Goal: Task Accomplishment & Management: Manage account settings

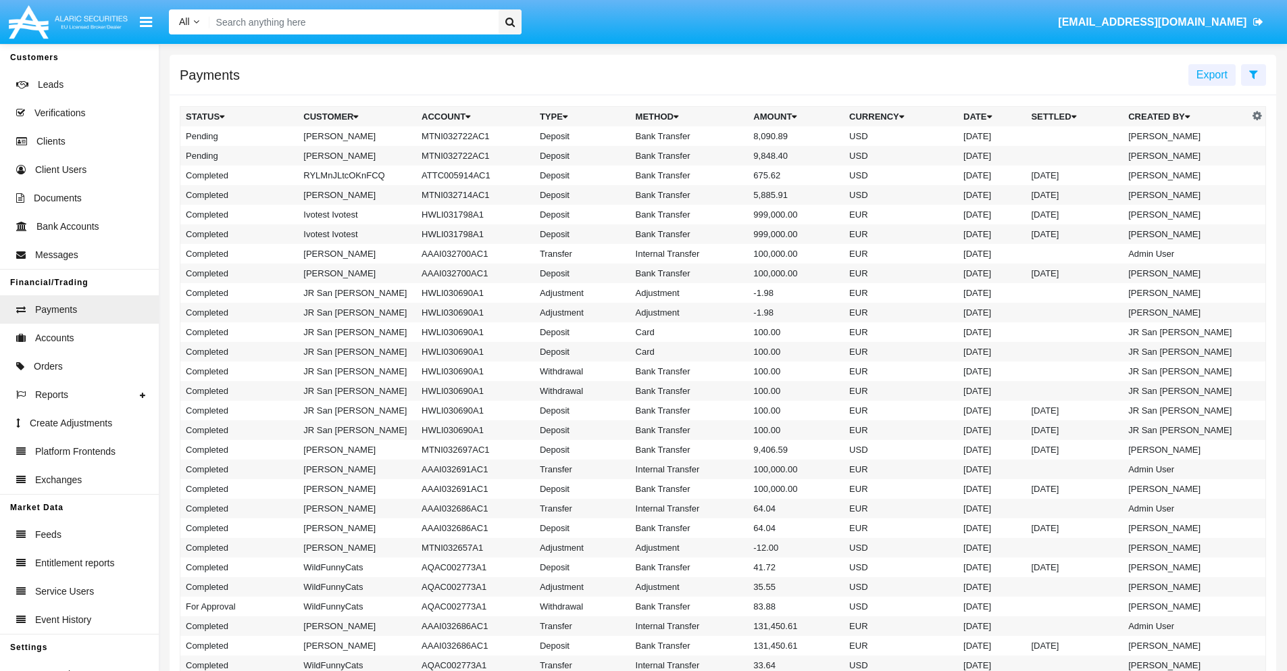
click at [1254, 74] on icon at bounding box center [1254, 74] width 9 height 11
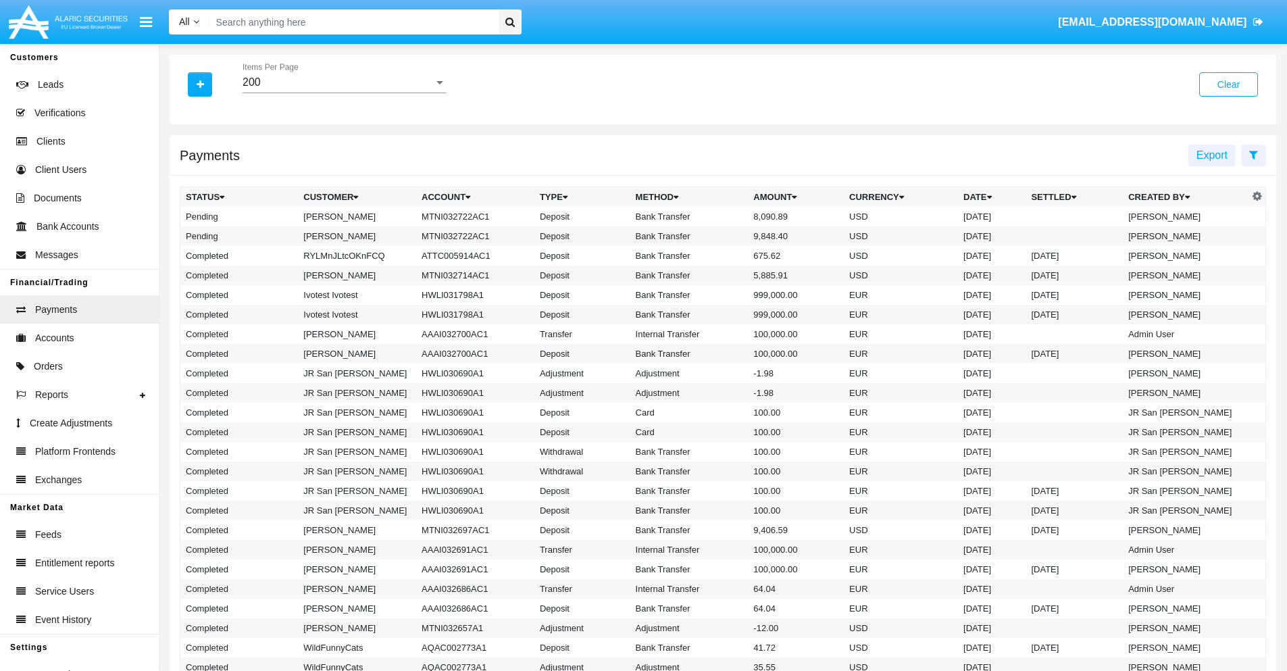
click at [344, 82] on div "200" at bounding box center [338, 82] width 191 height 12
click at [344, 93] on span "10" at bounding box center [344, 92] width 203 height 32
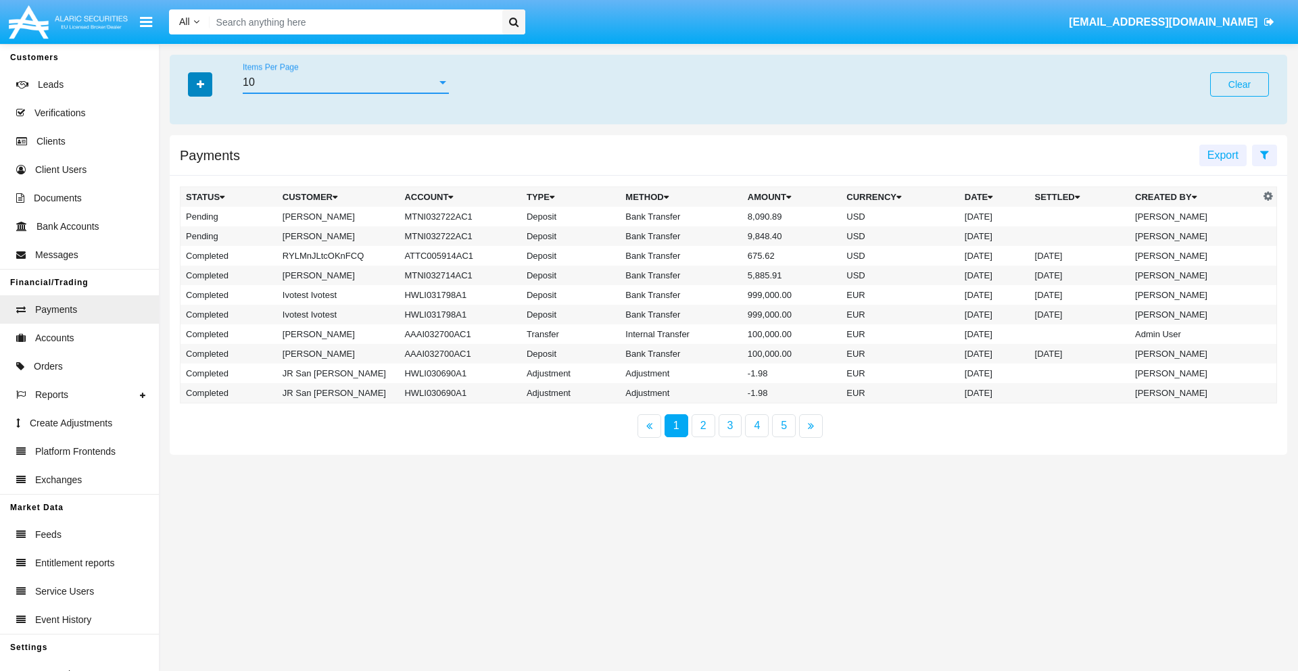
click at [200, 84] on icon "button" at bounding box center [200, 84] width 7 height 9
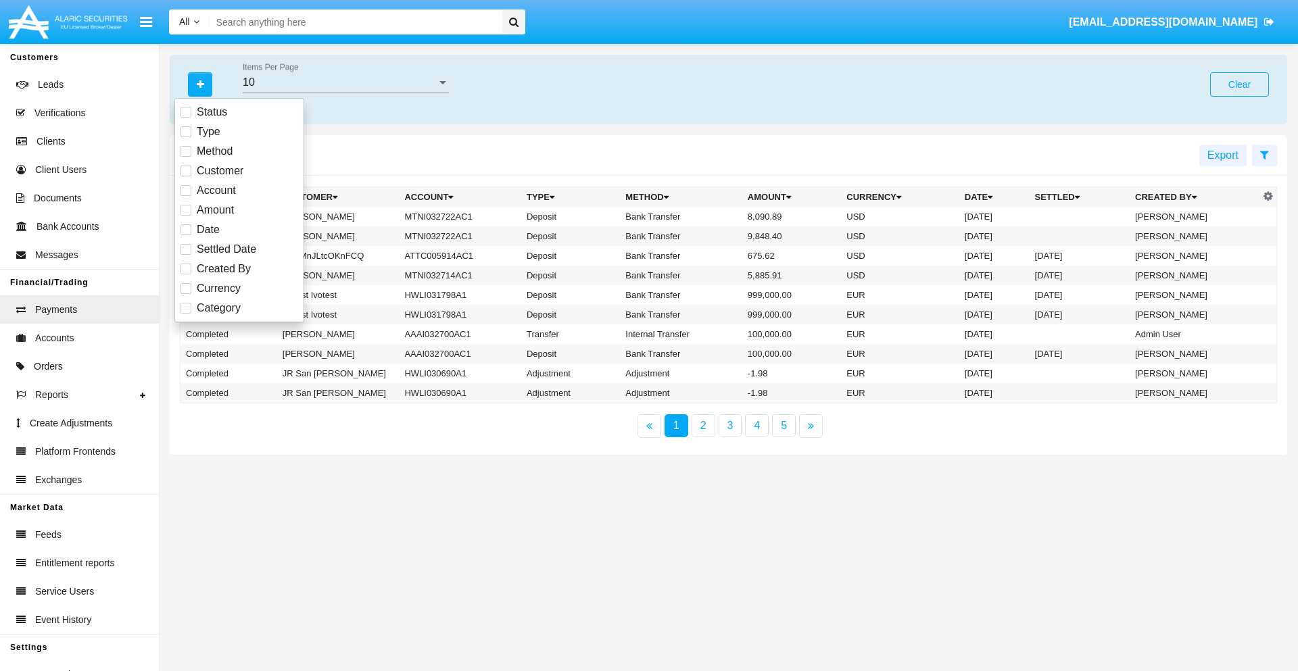
click at [212, 112] on span "Status" at bounding box center [212, 112] width 30 height 16
click at [186, 118] on input "Status" at bounding box center [185, 118] width 1 height 1
checkbox input "true"
click at [200, 84] on icon "button" at bounding box center [200, 84] width 7 height 9
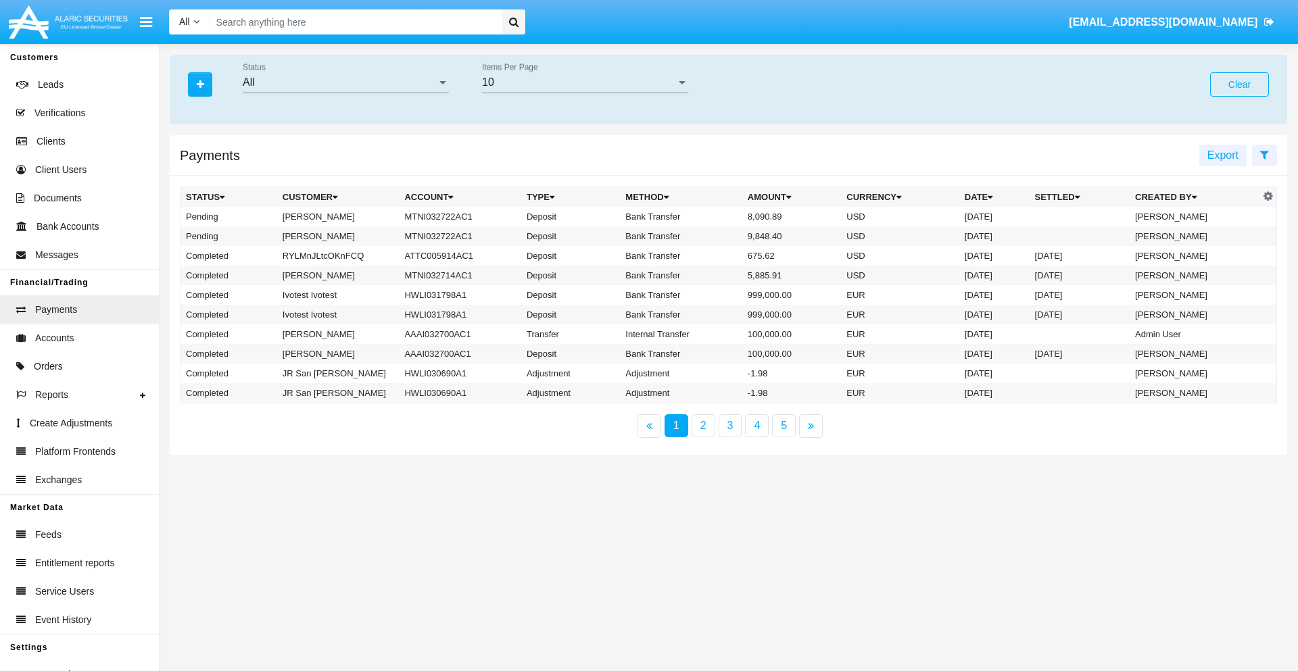
click at [345, 82] on div "All" at bounding box center [340, 82] width 194 height 12
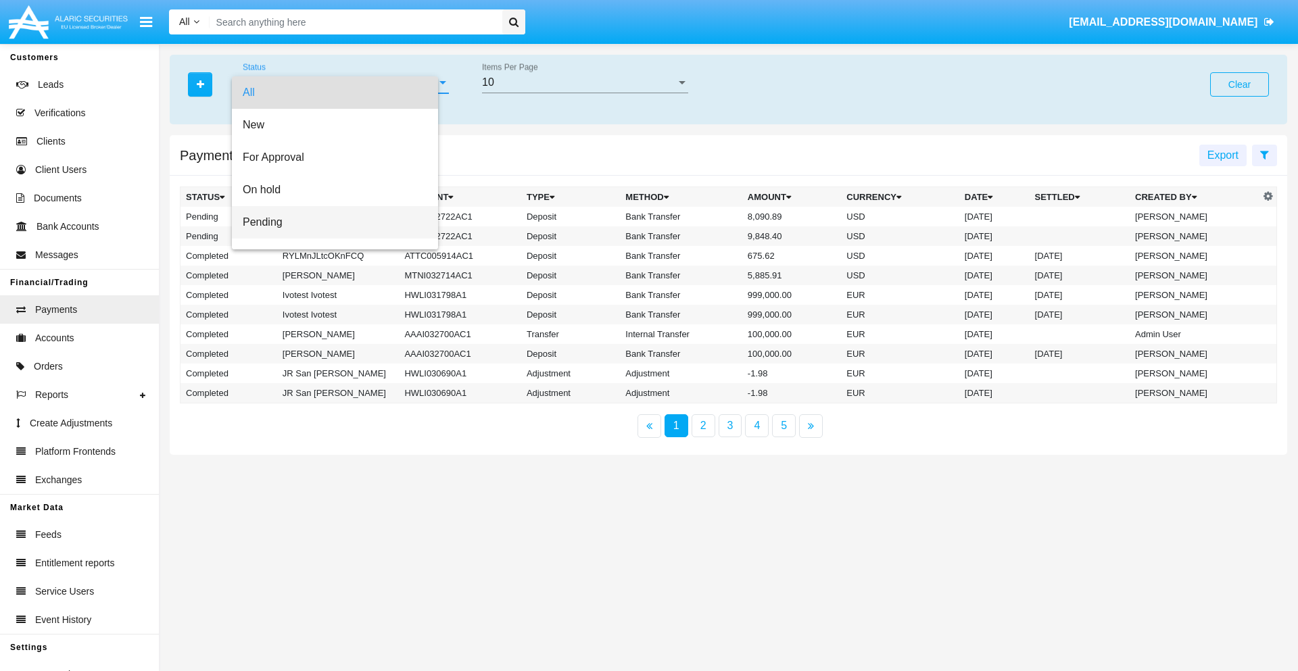
click at [340, 222] on span "Pending" at bounding box center [335, 222] width 184 height 32
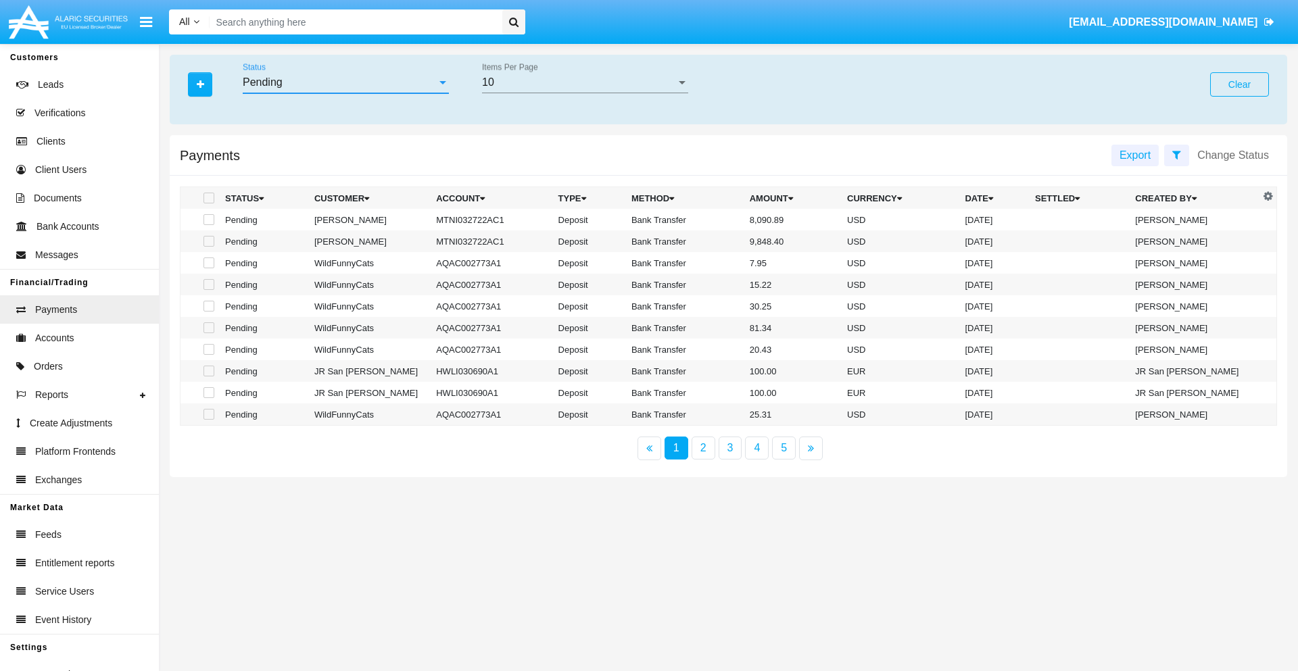
click at [207, 220] on span at bounding box center [208, 219] width 11 height 11
click at [208, 225] on input "checkbox" at bounding box center [208, 225] width 1 height 1
checkbox input "true"
click at [207, 241] on span at bounding box center [208, 241] width 11 height 11
click at [208, 247] on input "checkbox" at bounding box center [208, 247] width 1 height 1
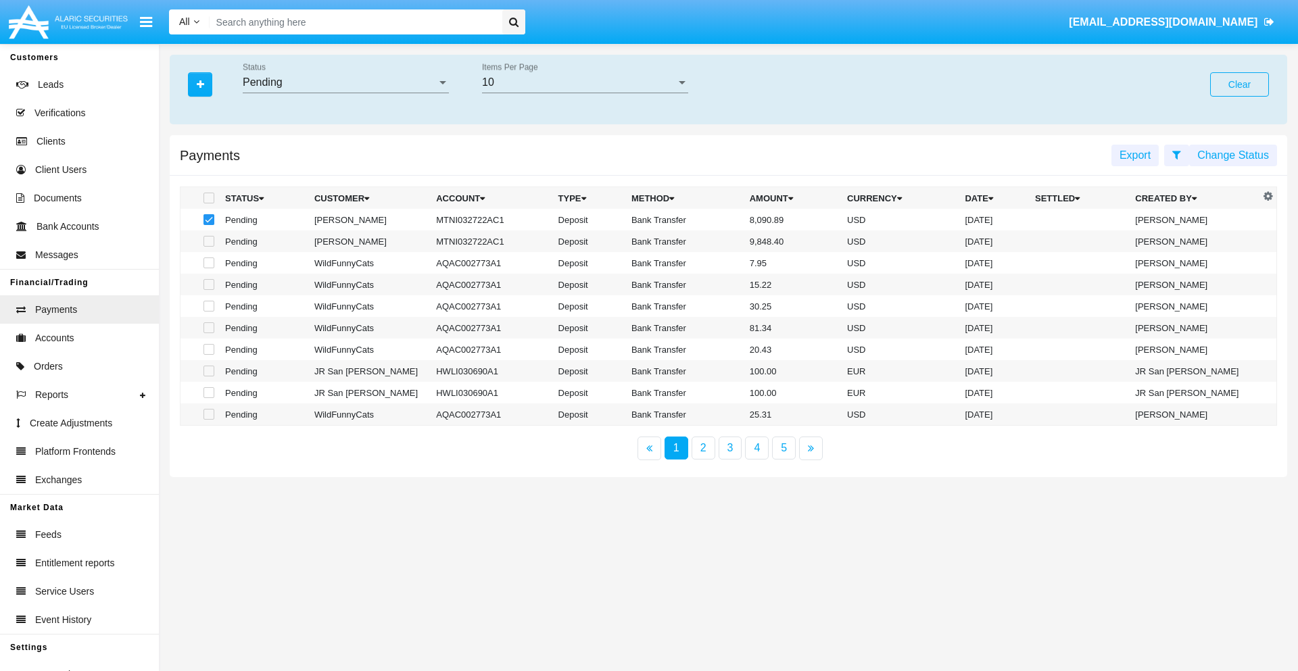
checkbox input "true"
click at [1233, 155] on button "Change Status" at bounding box center [1233, 156] width 88 height 22
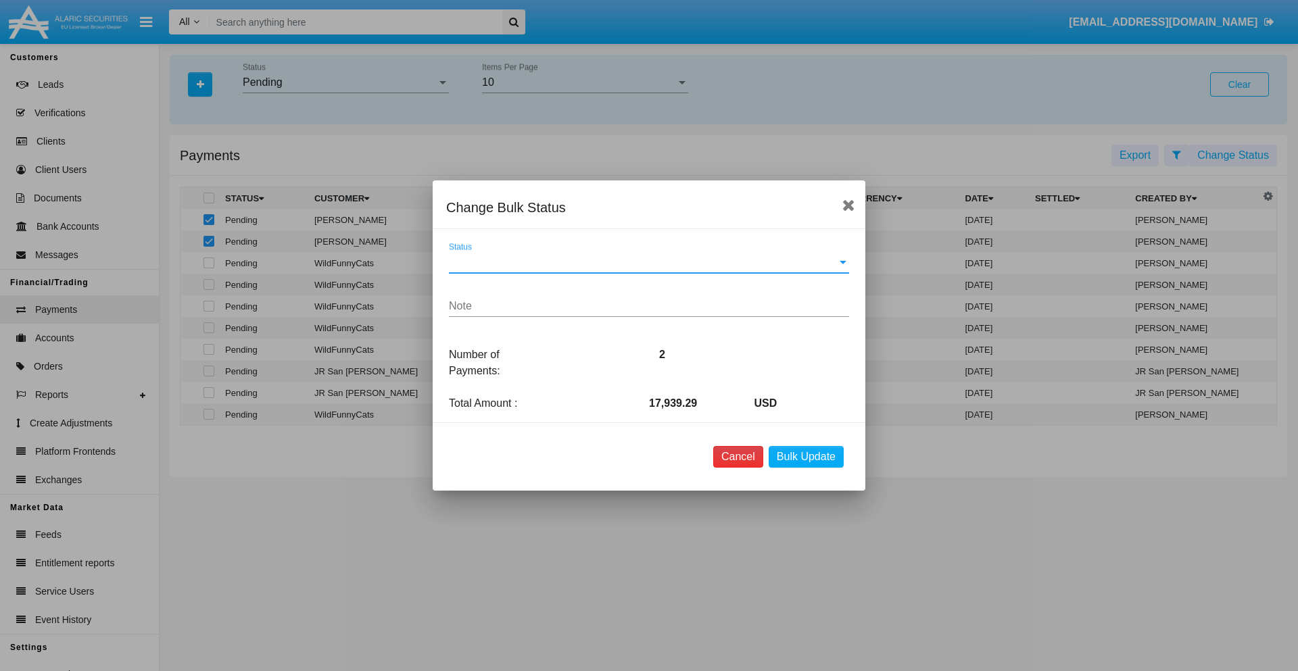
click at [737, 457] on button "Cancel" at bounding box center [738, 457] width 50 height 22
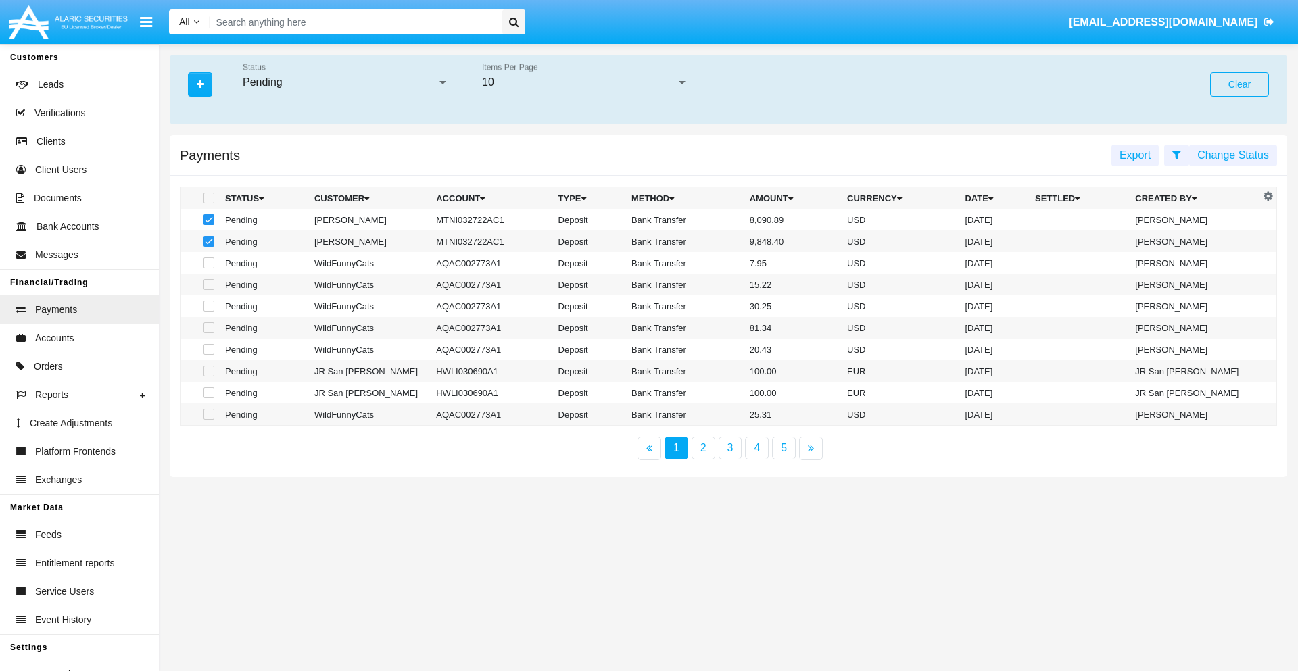
click at [1233, 155] on button "Change Status" at bounding box center [1233, 156] width 88 height 22
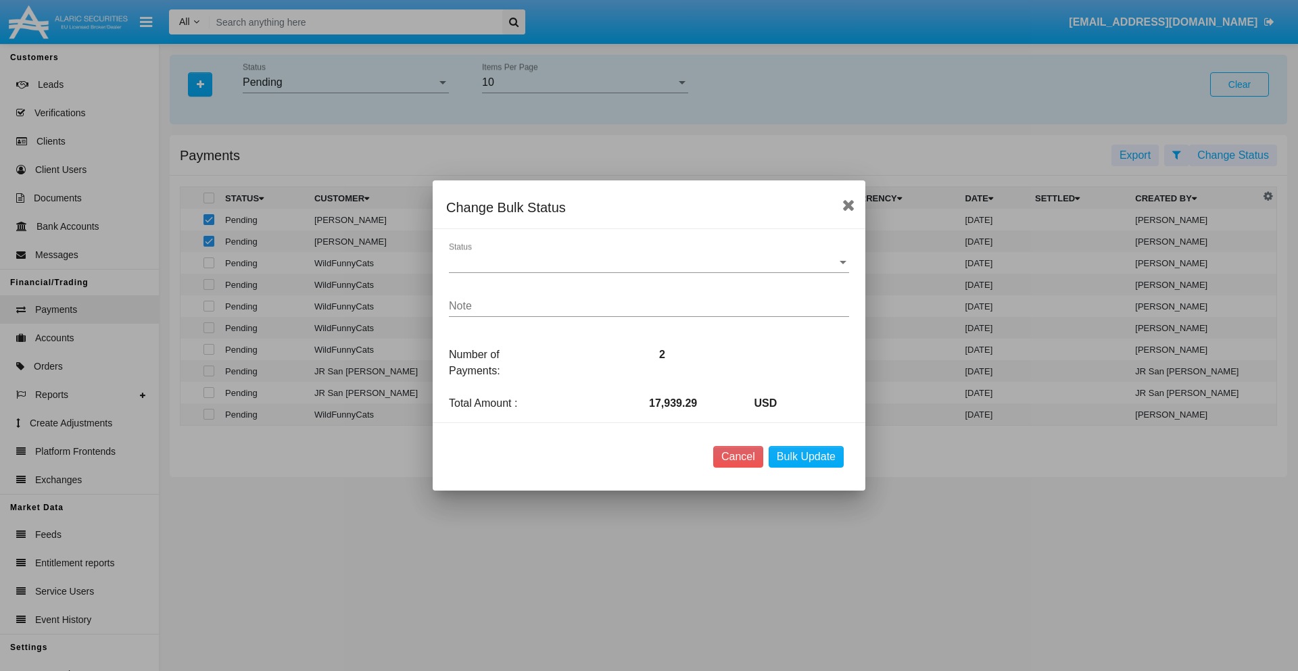
click at [649, 262] on span "Status" at bounding box center [643, 262] width 388 height 12
click at [649, 272] on span "Processed" at bounding box center [649, 272] width 400 height 32
type textarea "Some test note"
click at [806, 457] on button "Bulk Update" at bounding box center [805, 457] width 75 height 22
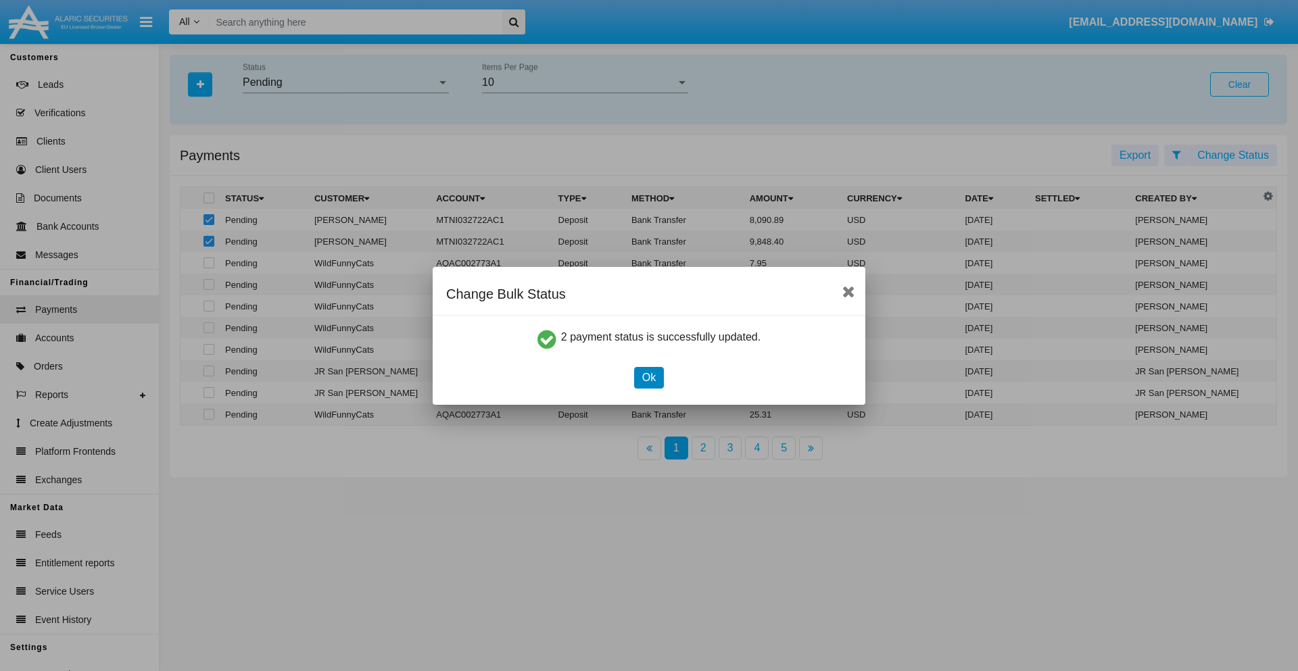
click at [648, 377] on button "Ok" at bounding box center [649, 378] width 30 height 22
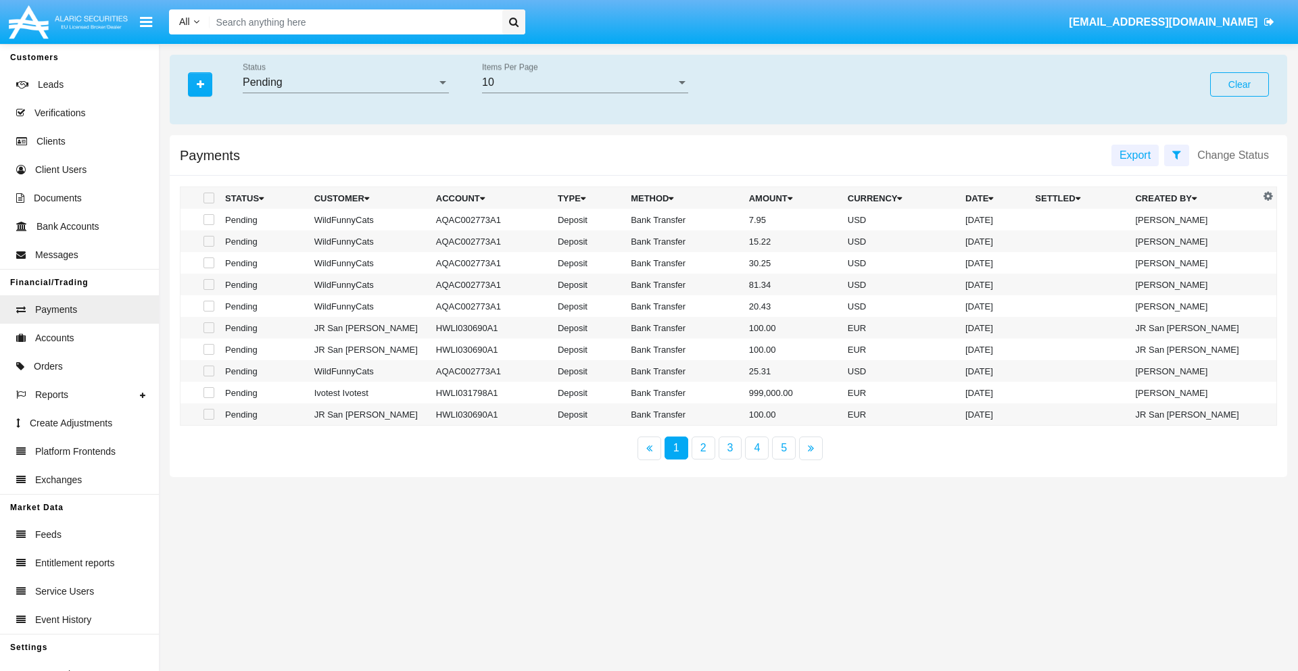
click at [345, 82] on div "Pending" at bounding box center [340, 82] width 194 height 12
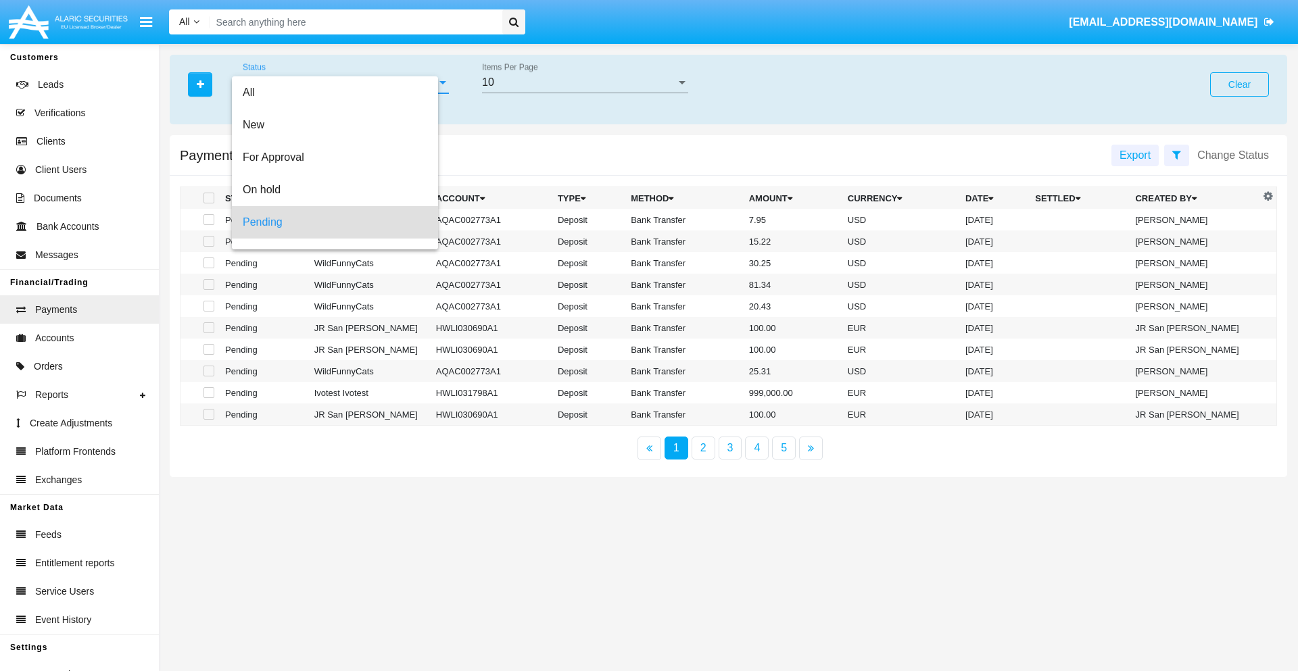
scroll to position [59, 0]
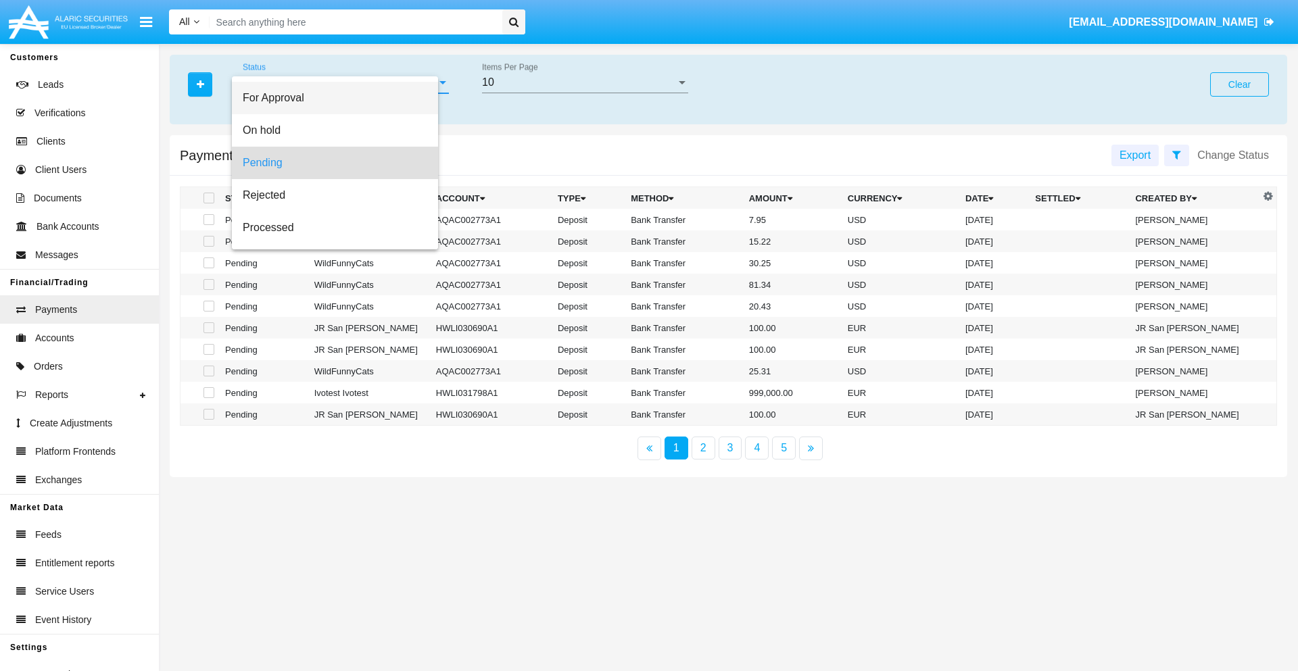
click at [340, 98] on span "For Approval" at bounding box center [335, 98] width 184 height 32
